Goal: Task Accomplishment & Management: Manage account settings

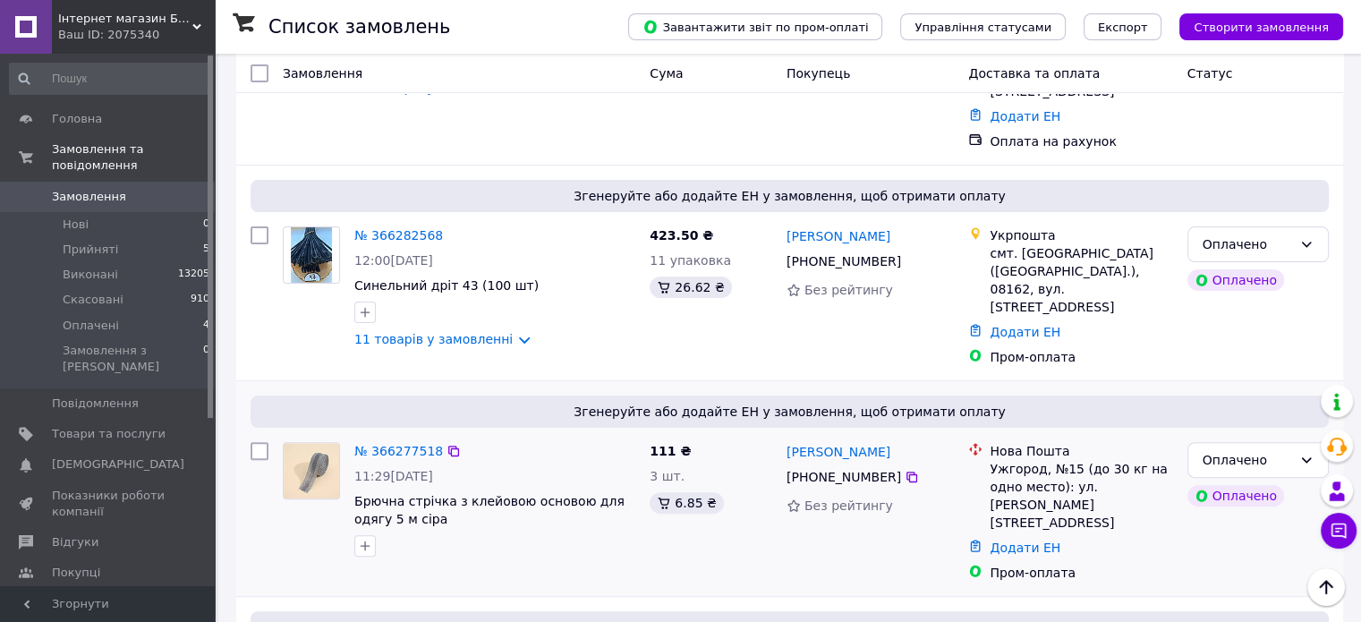
scroll to position [537, 0]
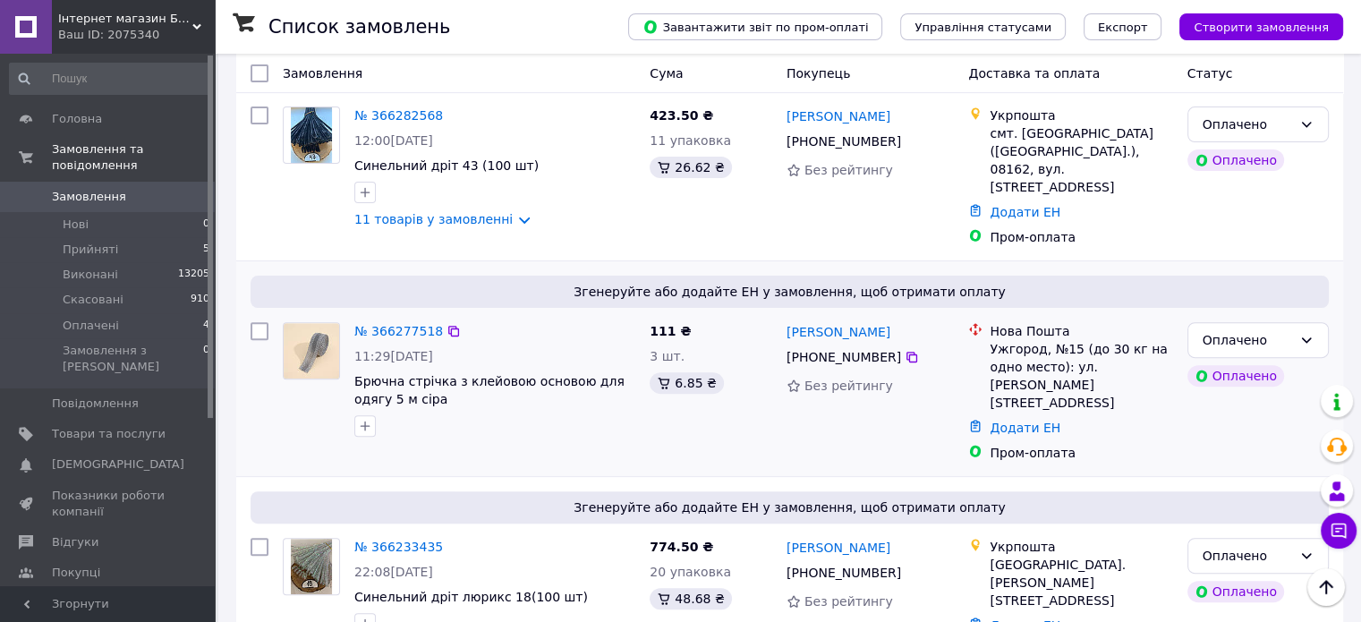
click at [316, 323] on img at bounding box center [311, 350] width 55 height 55
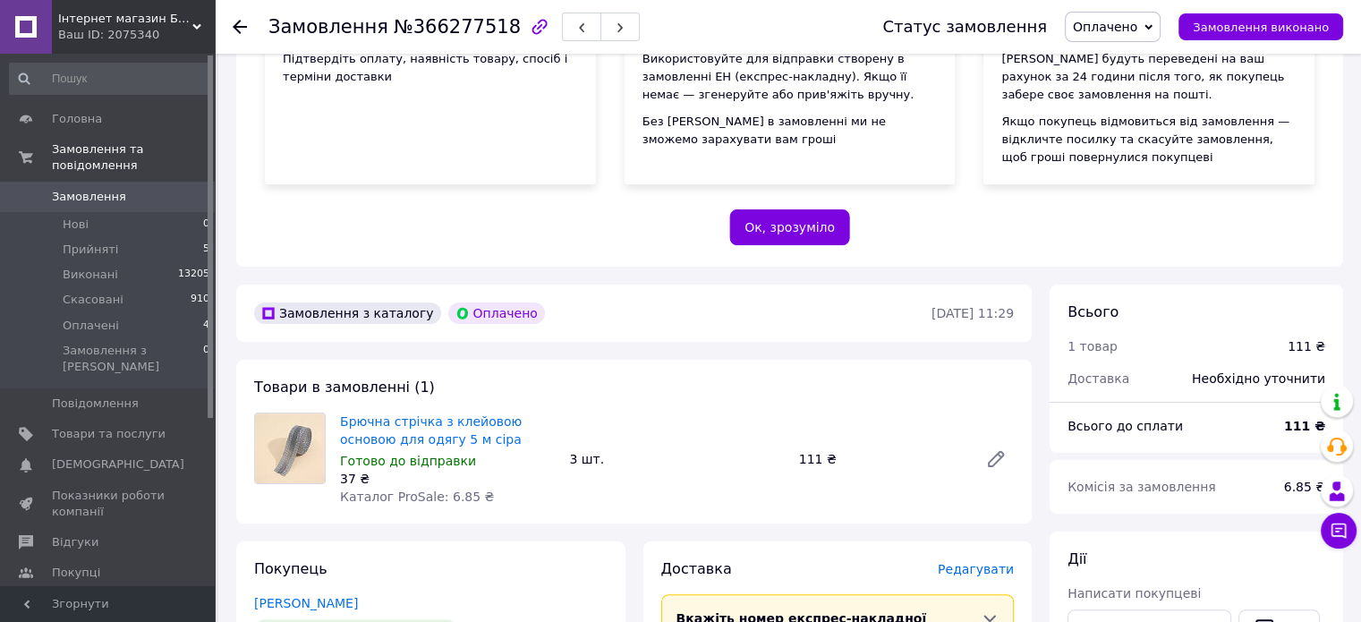
scroll to position [269, 0]
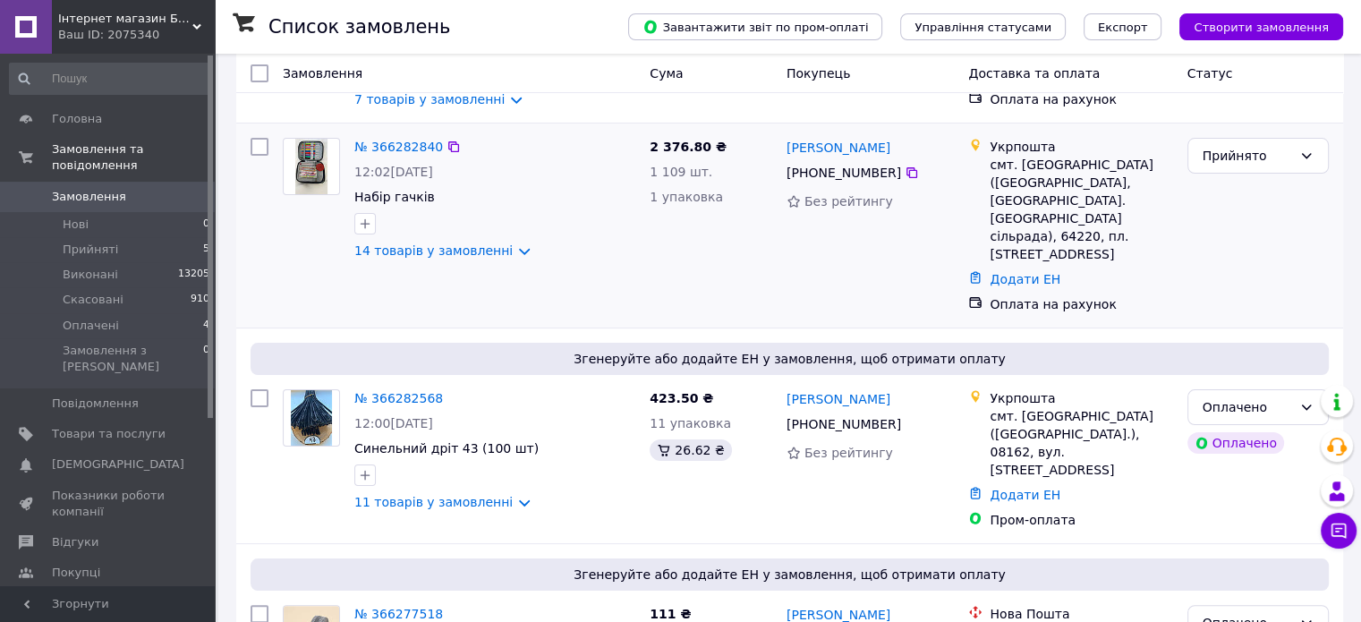
scroll to position [269, 0]
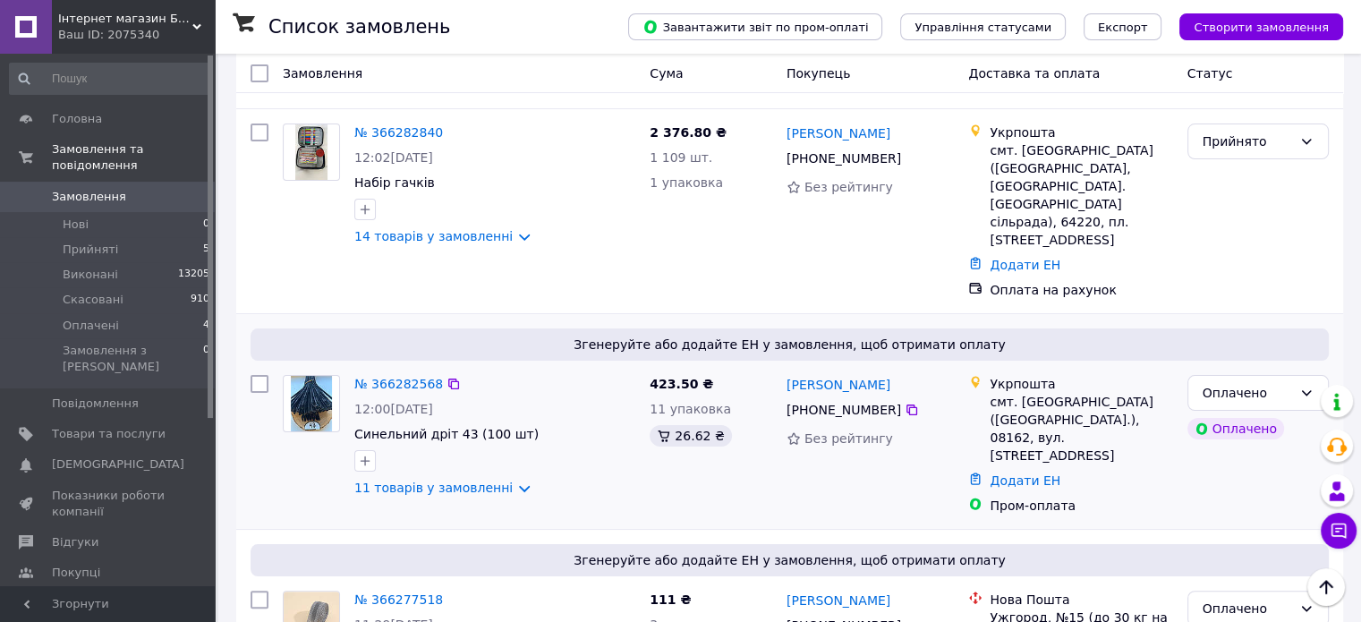
click at [302, 376] on img at bounding box center [312, 403] width 42 height 55
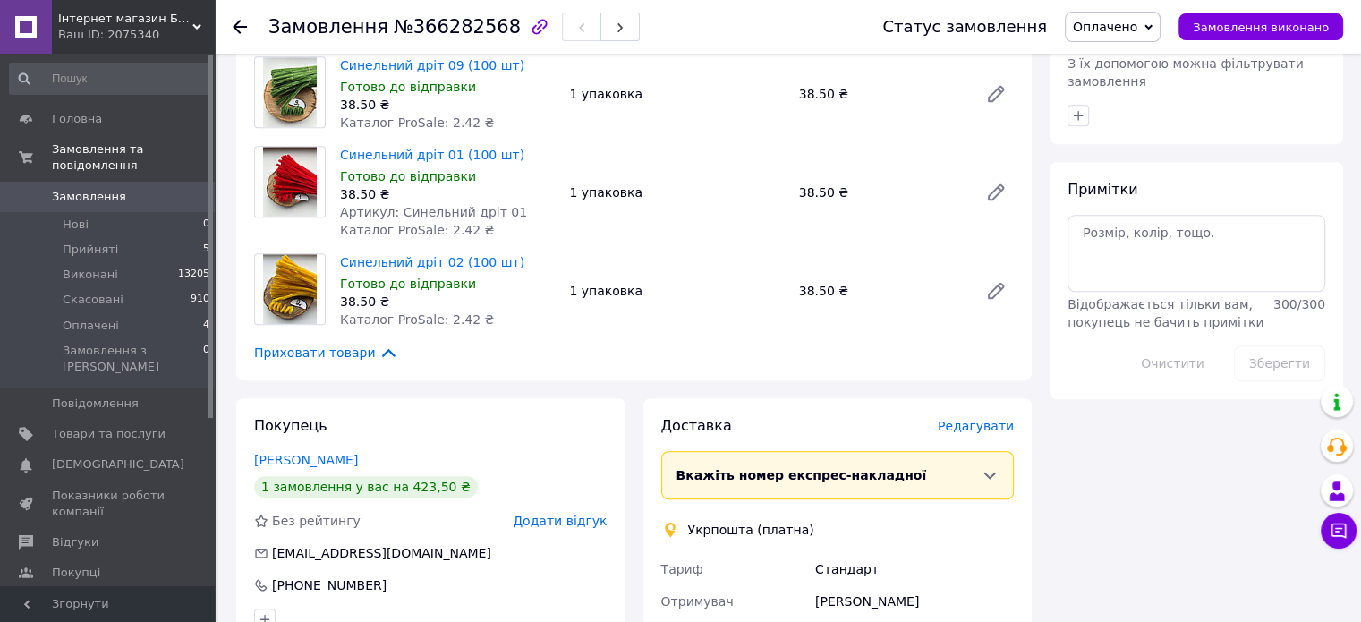
scroll to position [1343, 0]
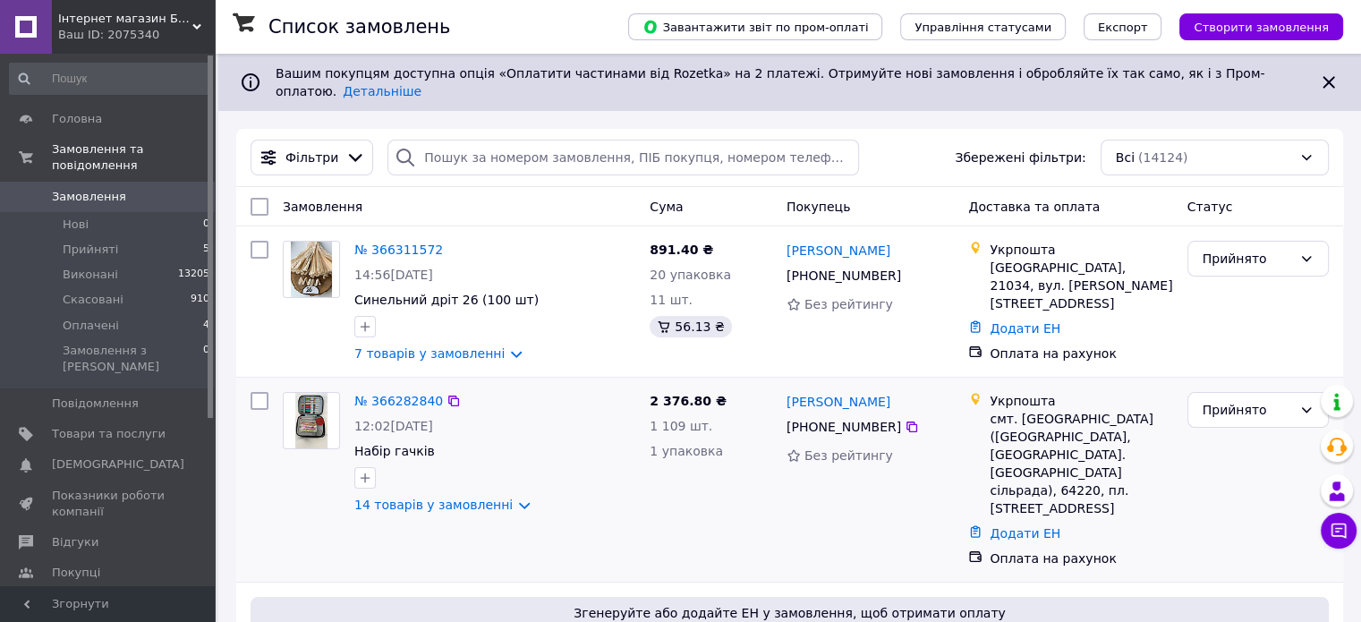
click at [302, 414] on img at bounding box center [310, 420] width 31 height 55
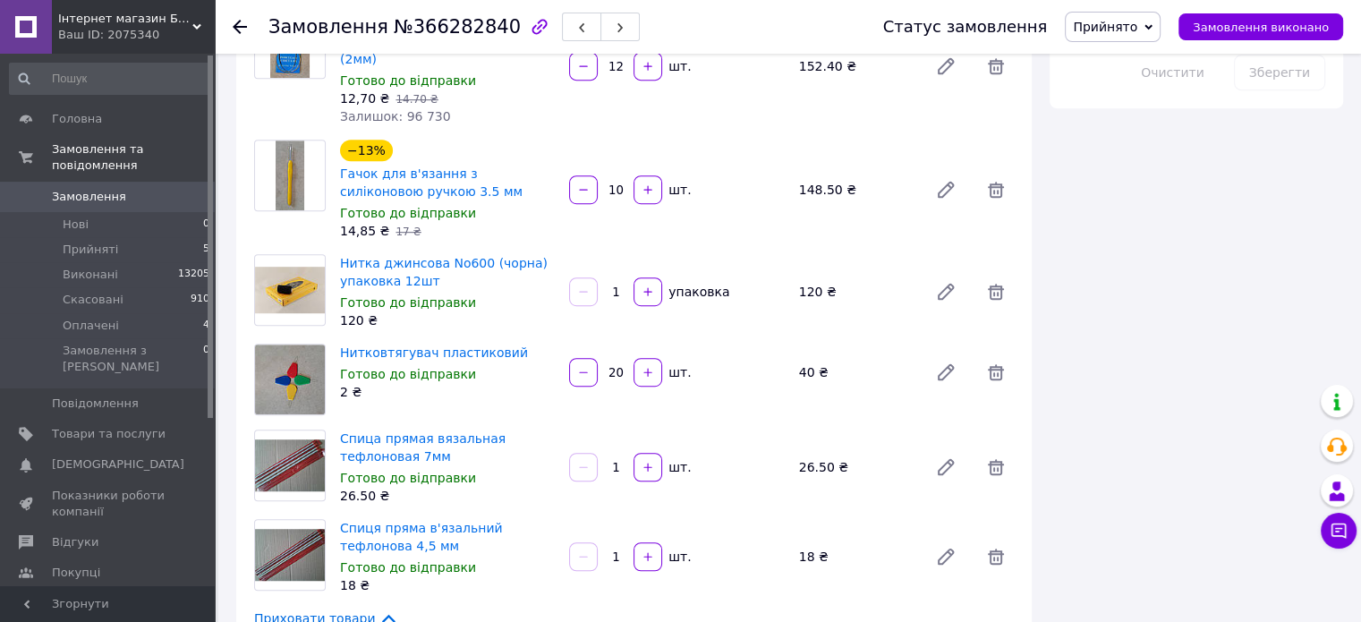
scroll to position [1253, 0]
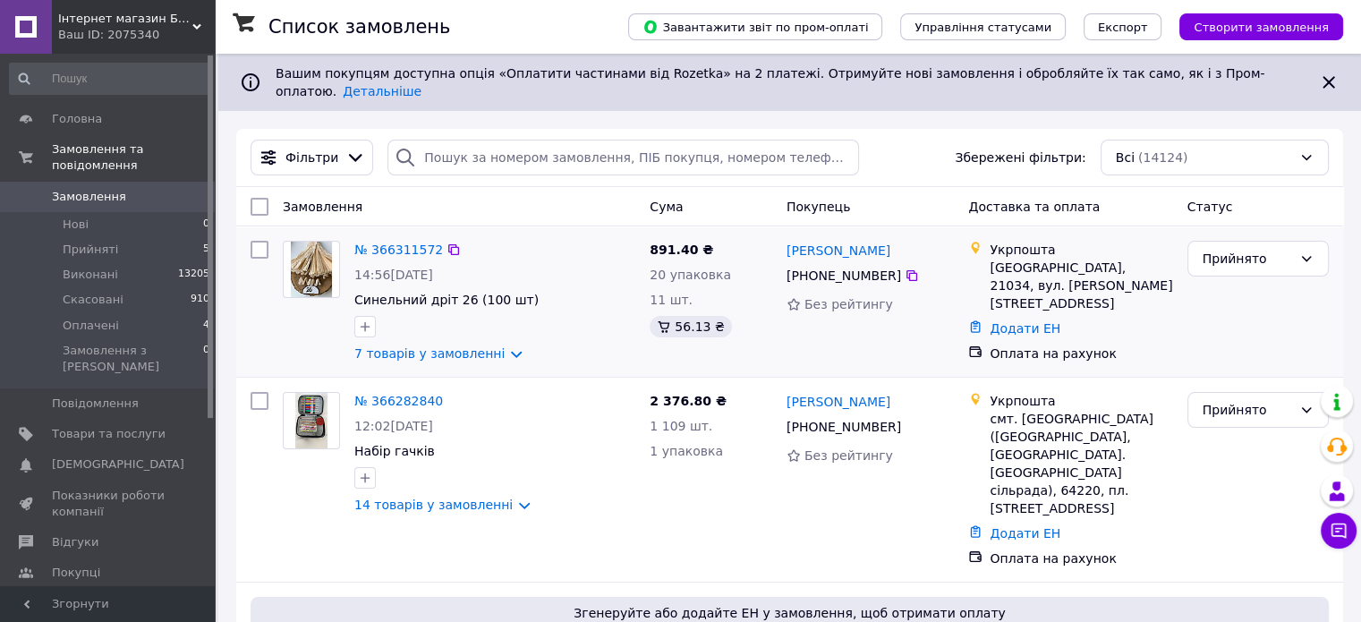
click at [326, 260] on img at bounding box center [312, 269] width 42 height 55
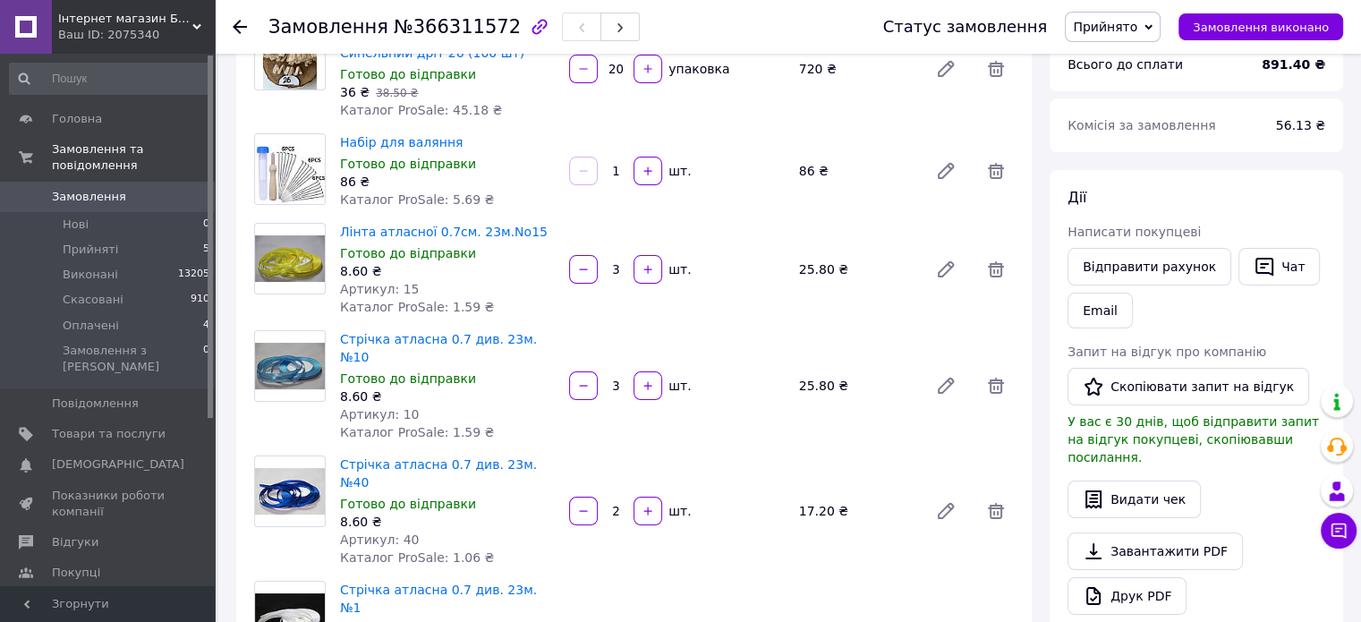
scroll to position [179, 0]
